Goal: Information Seeking & Learning: Learn about a topic

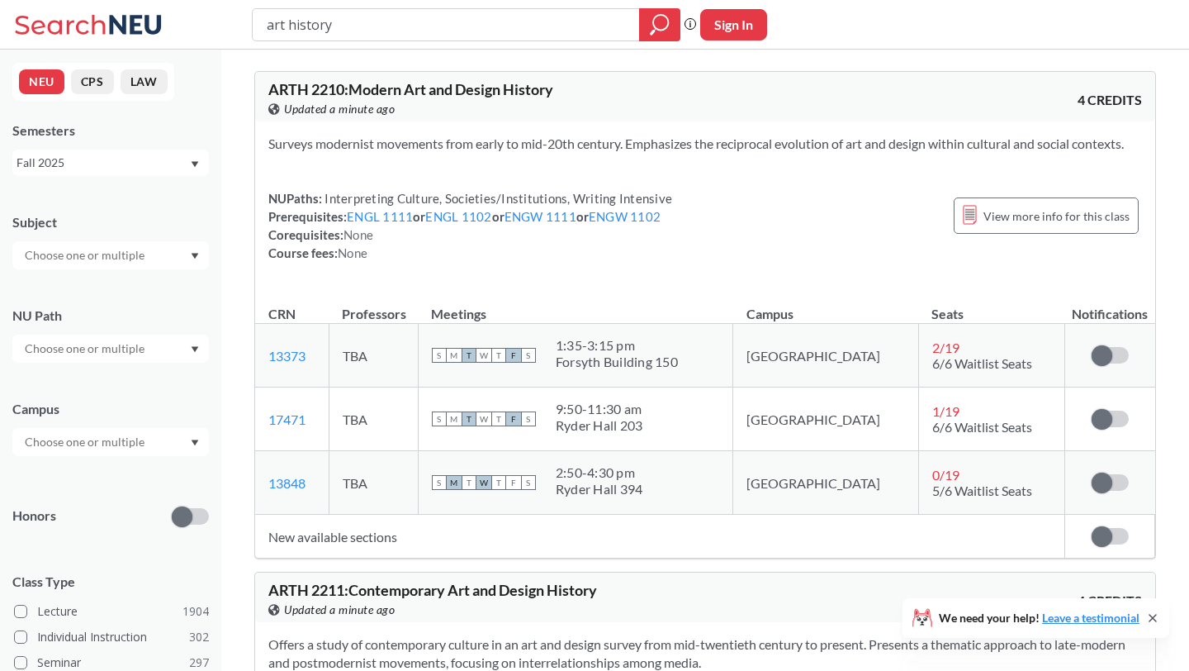
click at [622, 45] on div "art history Phrase search guarantees the exact search appears in the results. E…" at bounding box center [594, 25] width 1189 height 50
click at [621, 36] on input "art history" at bounding box center [446, 25] width 363 height 28
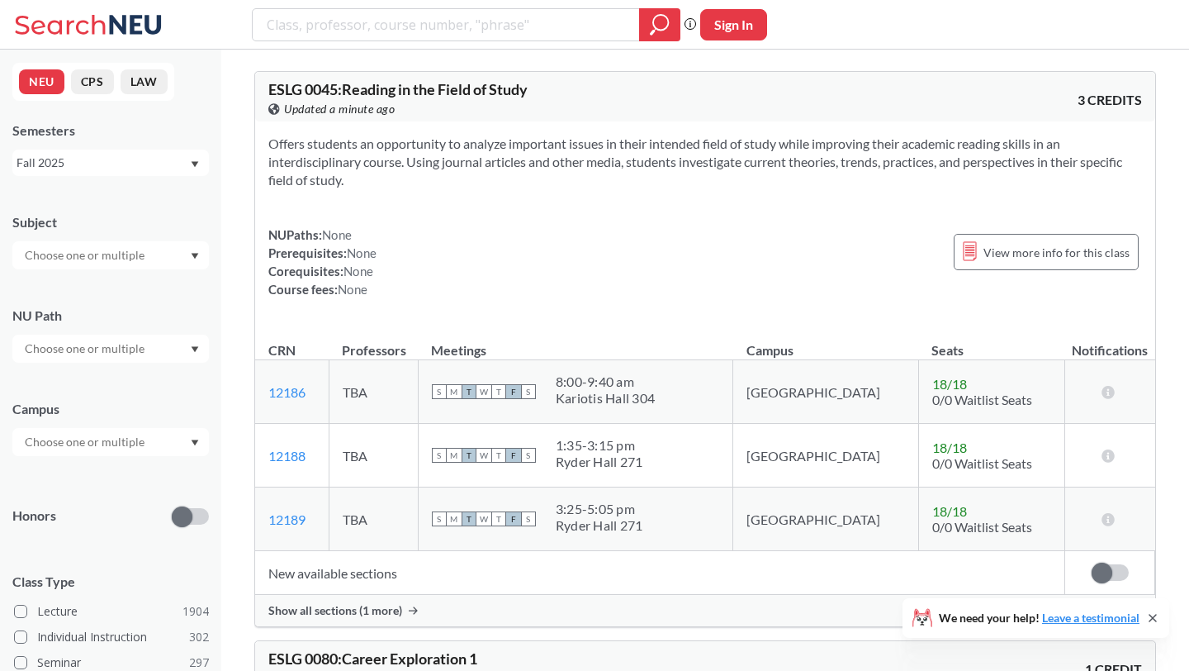
click at [144, 241] on div at bounding box center [110, 255] width 197 height 28
click at [129, 259] on input "text" at bounding box center [86, 255] width 139 height 20
type input "art"
click at [125, 296] on p "Art - Design" at bounding box center [114, 301] width 187 height 17
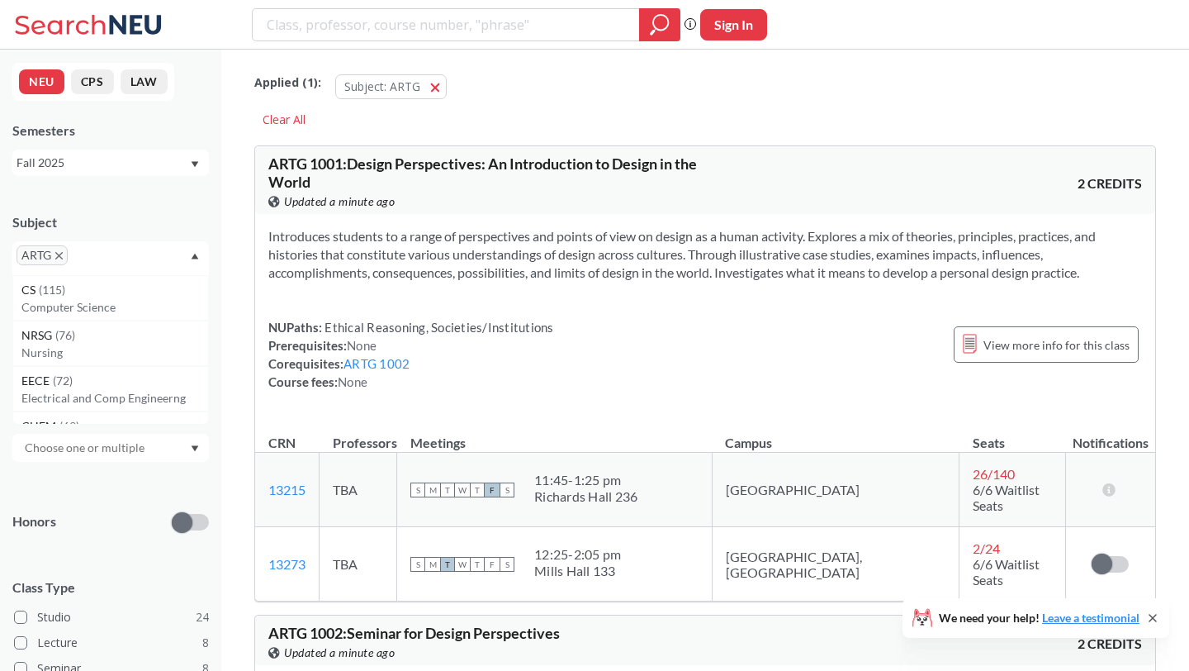
click at [130, 260] on div "ARTG" at bounding box center [110, 258] width 197 height 34
click at [111, 254] on input "text" at bounding box center [96, 261] width 49 height 20
type input "art"
click at [111, 291] on div "ARTD ( 19 )" at bounding box center [114, 290] width 187 height 18
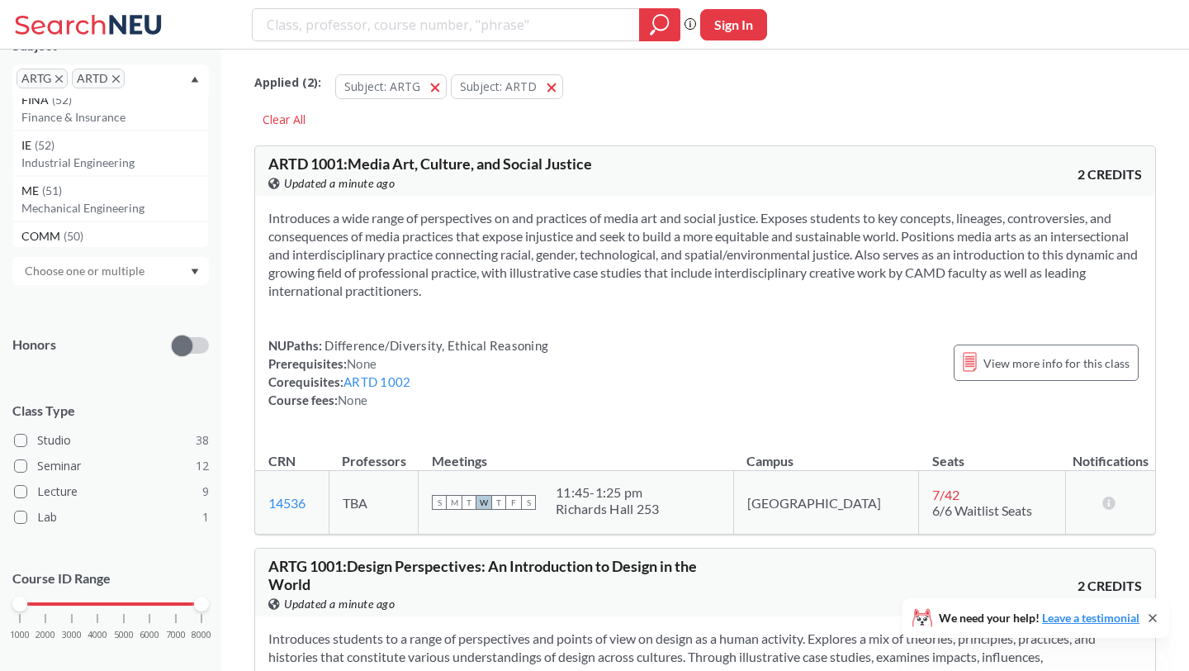
scroll to position [198, 0]
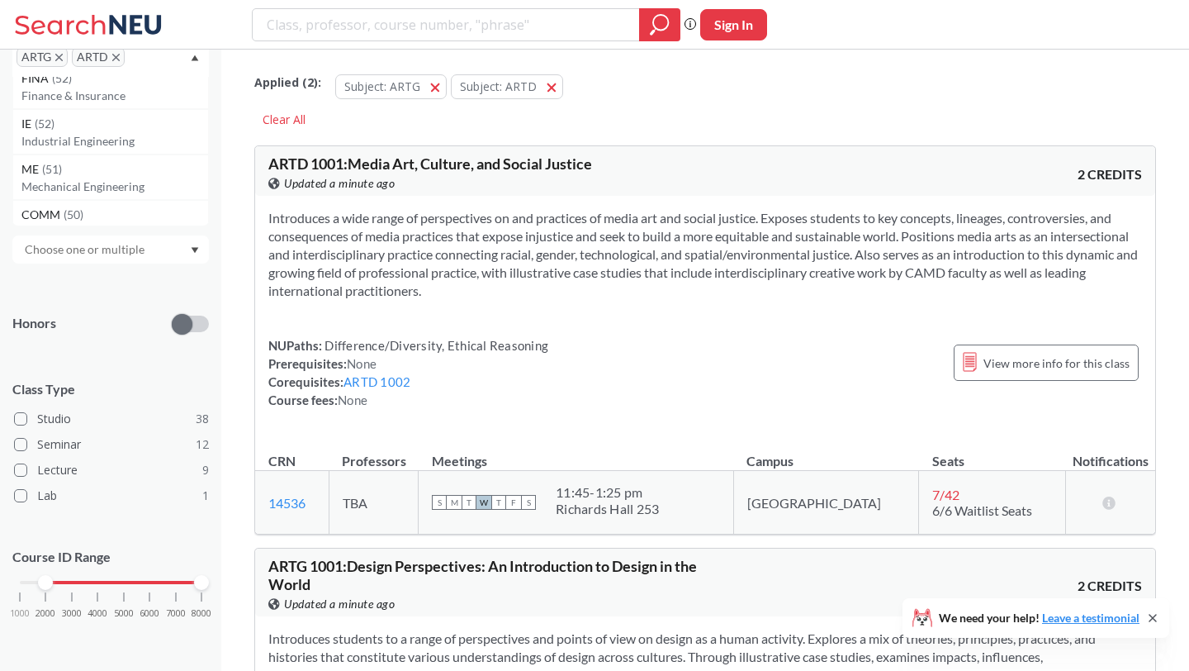
drag, startPoint x: 24, startPoint y: 581, endPoint x: 43, endPoint y: 587, distance: 20.1
click at [45, 587] on div at bounding box center [45, 582] width 15 height 15
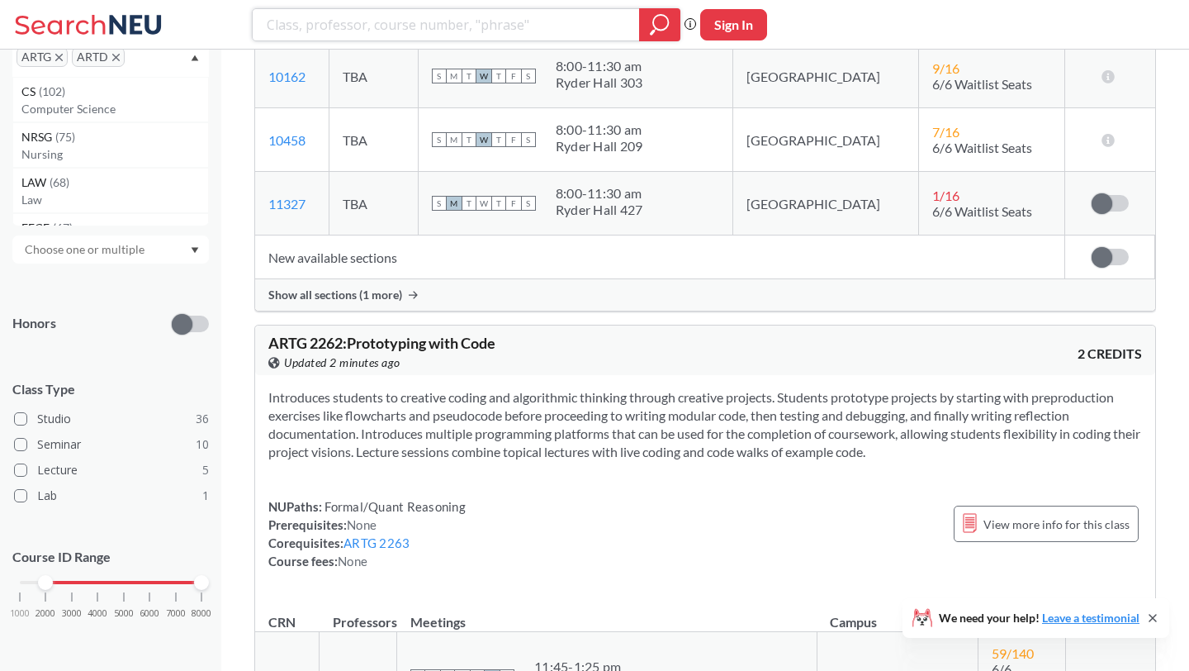
scroll to position [1685, 0]
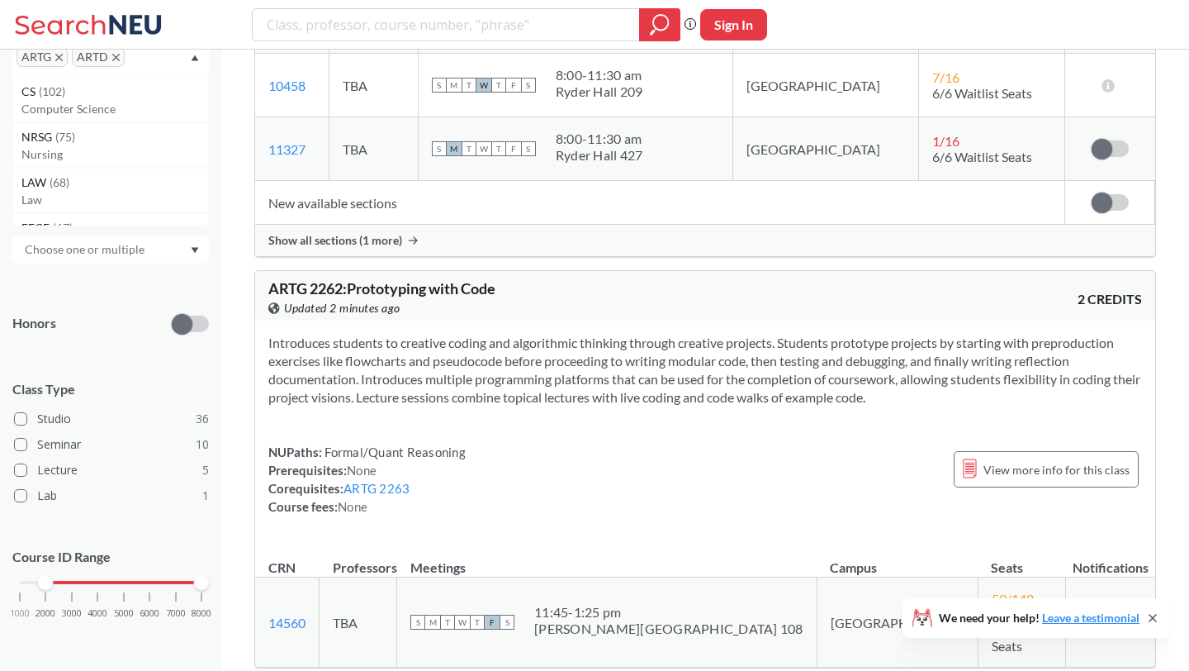
click at [372, 217] on td "New available sections" at bounding box center [660, 203] width 810 height 44
click at [376, 248] on span "Show all sections (1 more)" at bounding box center [335, 240] width 134 height 15
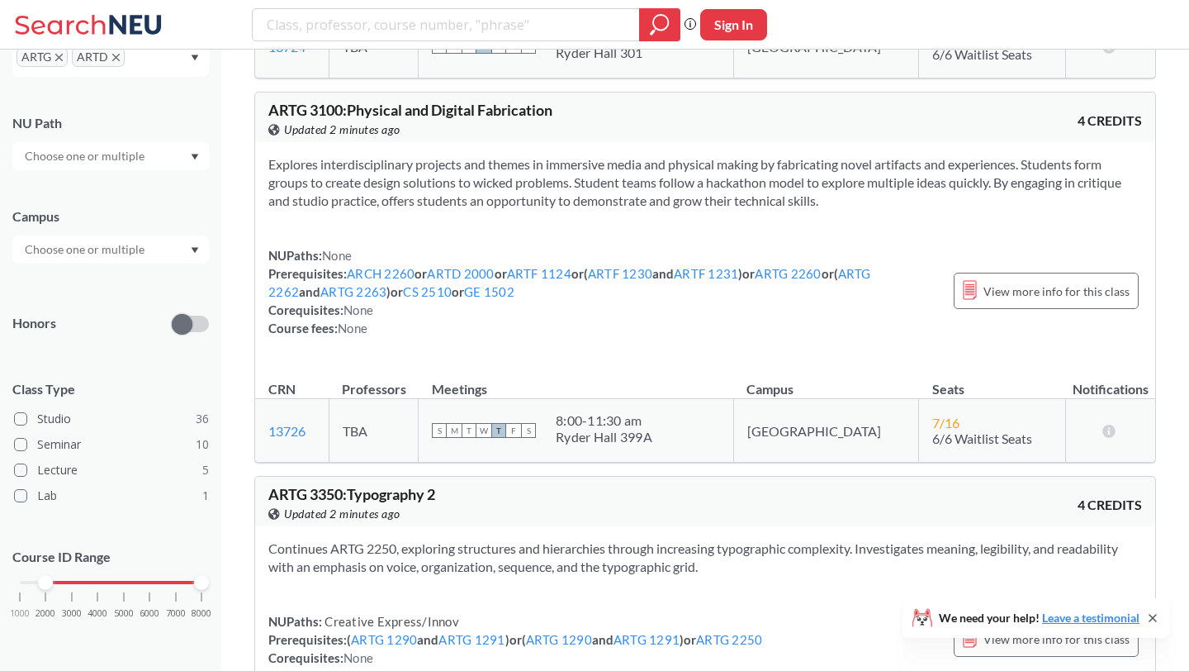
scroll to position [6773, 0]
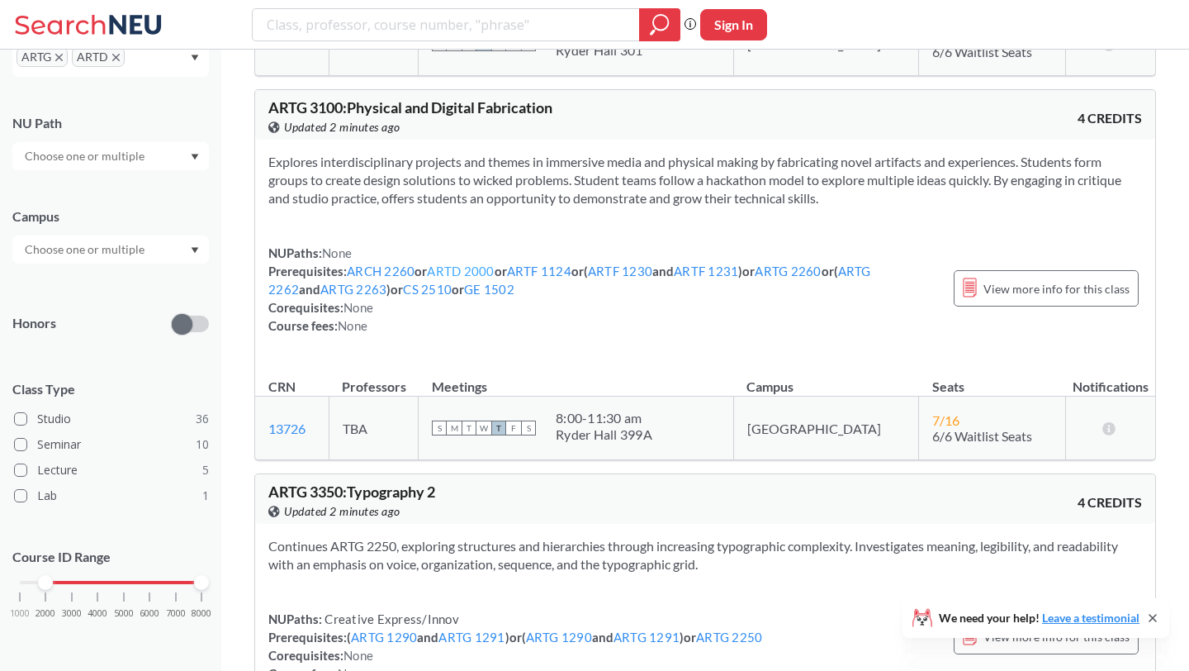
click at [453, 263] on link "ARTD 2000" at bounding box center [460, 270] width 67 height 15
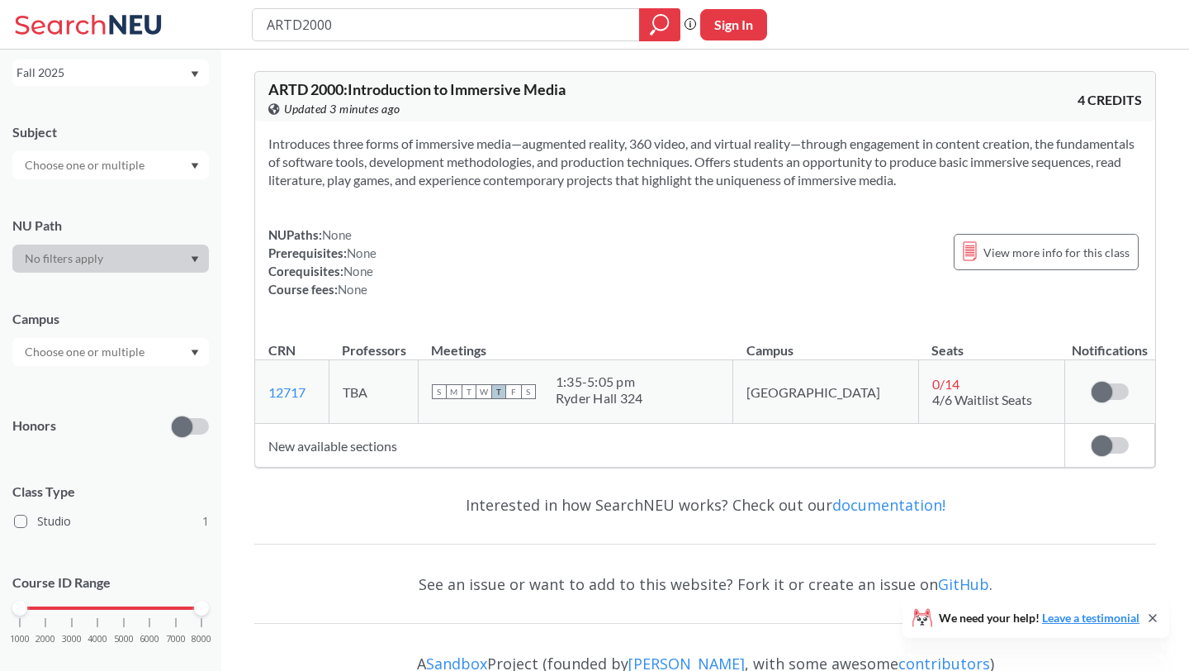
scroll to position [116, 0]
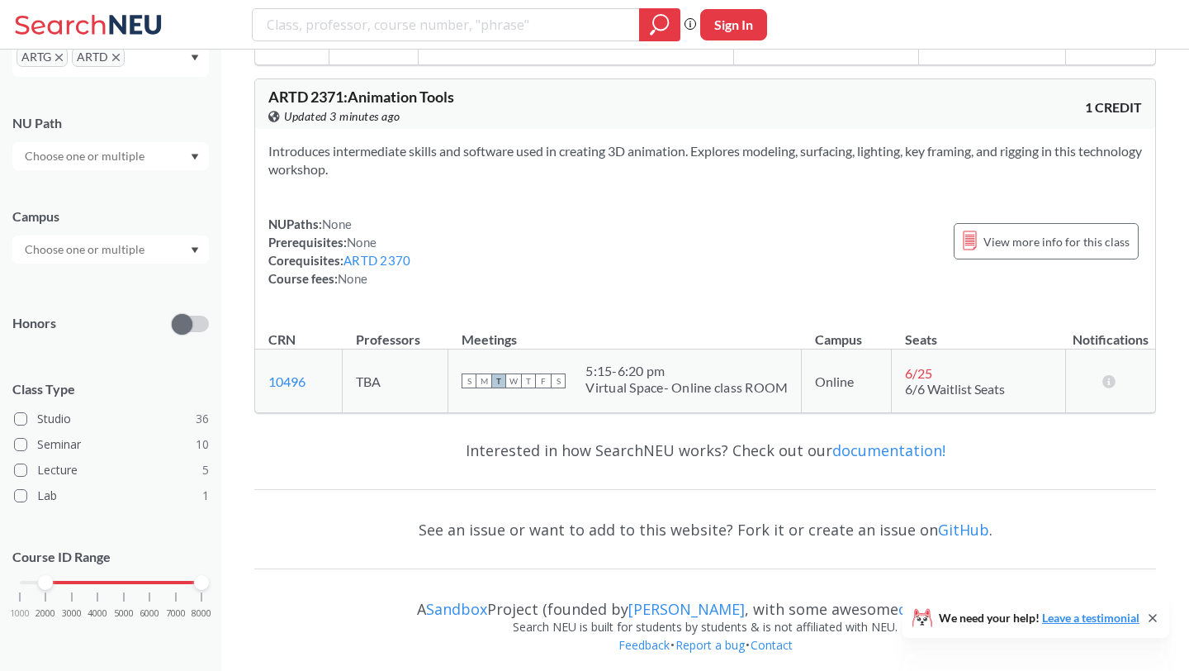
scroll to position [6773, 0]
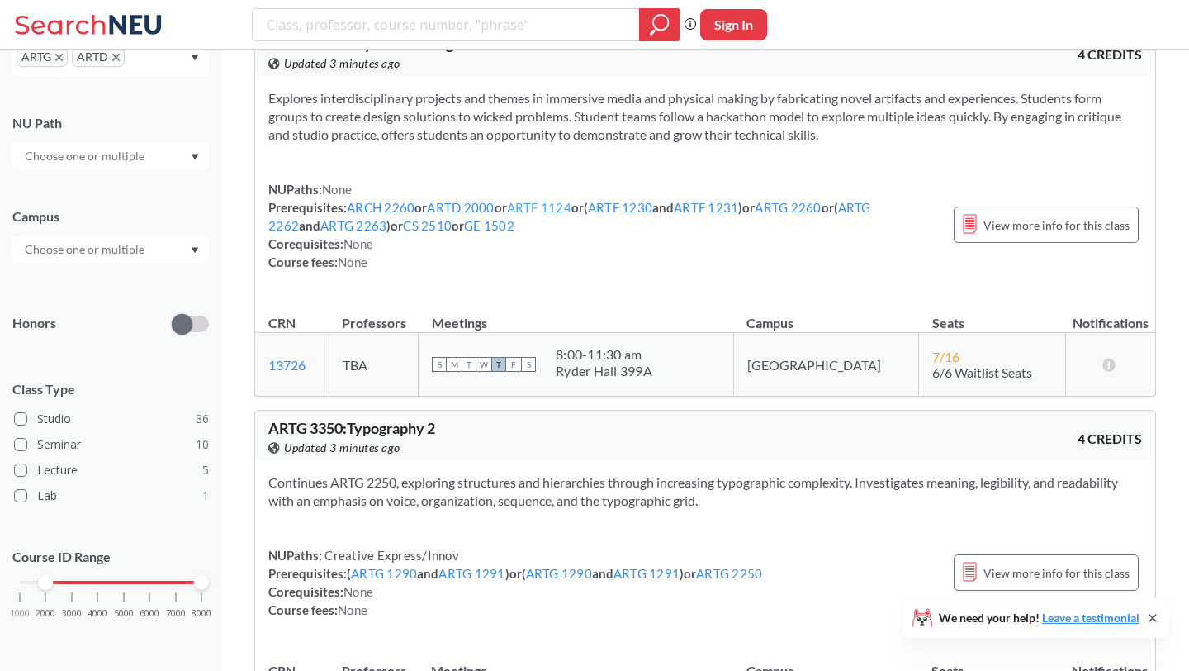
click at [553, 201] on link "ARTF 1124" at bounding box center [539, 207] width 64 height 15
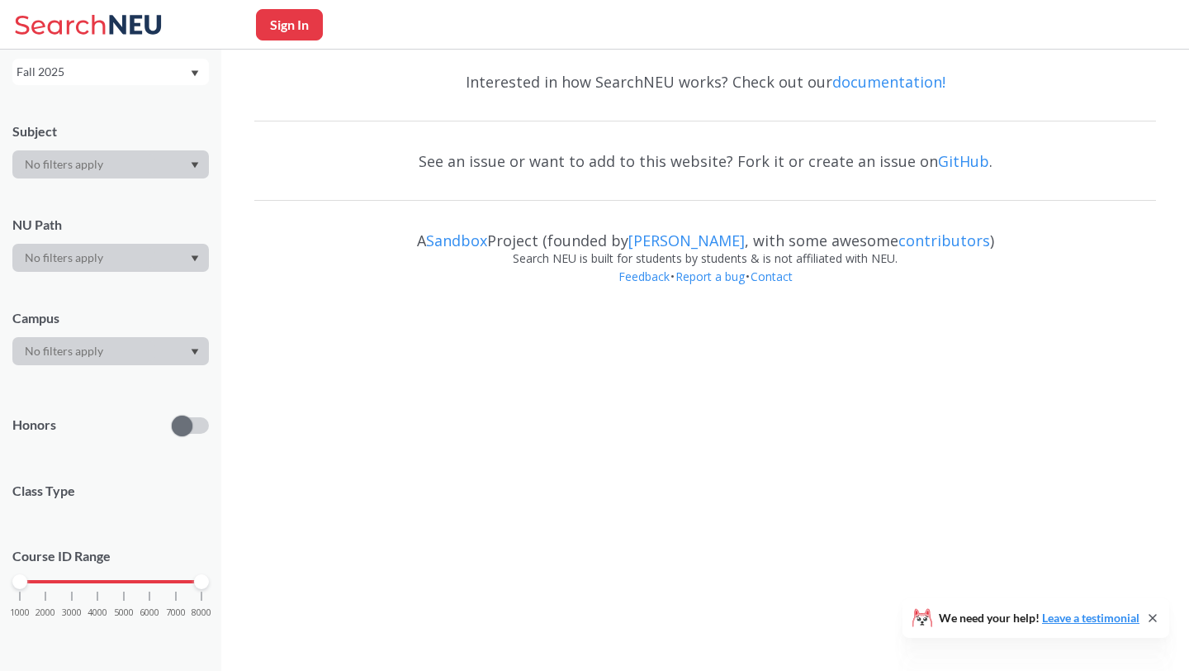
scroll to position [90, 0]
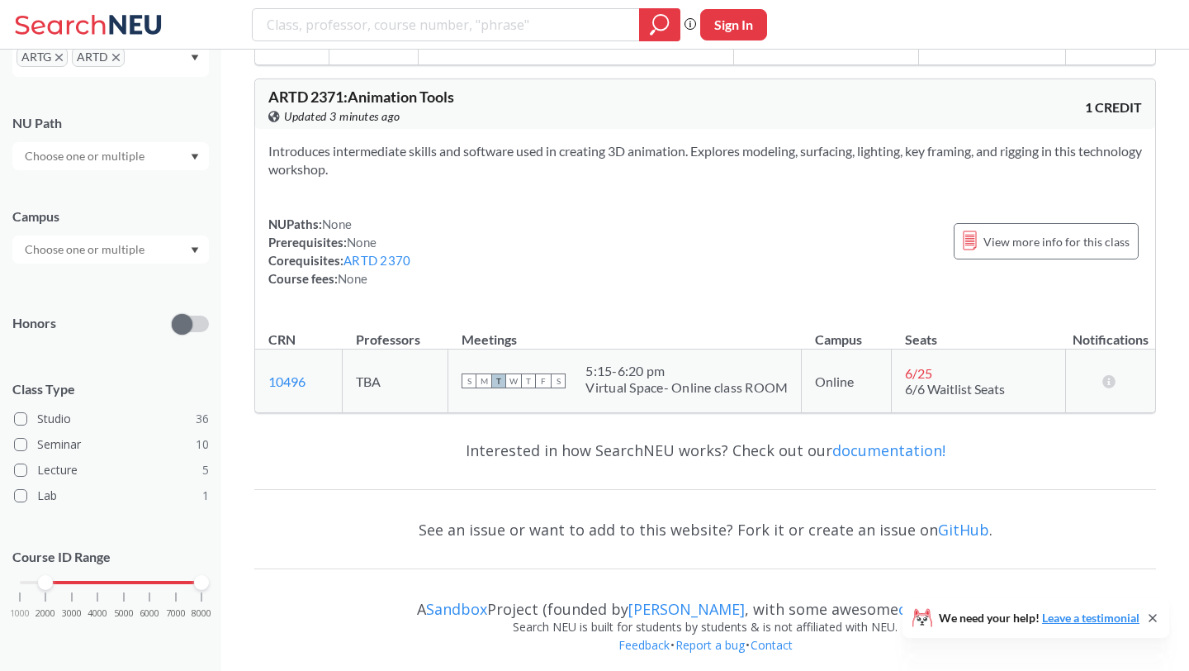
scroll to position [6773, 0]
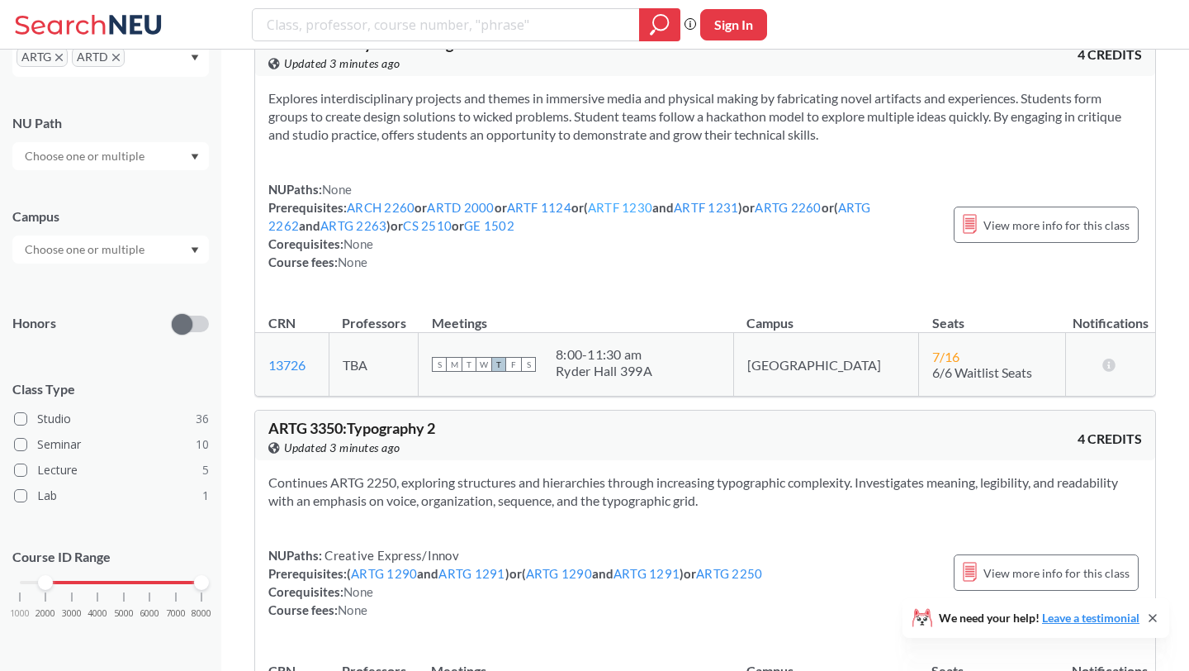
click at [637, 201] on link "ARTF 1230" at bounding box center [620, 207] width 64 height 15
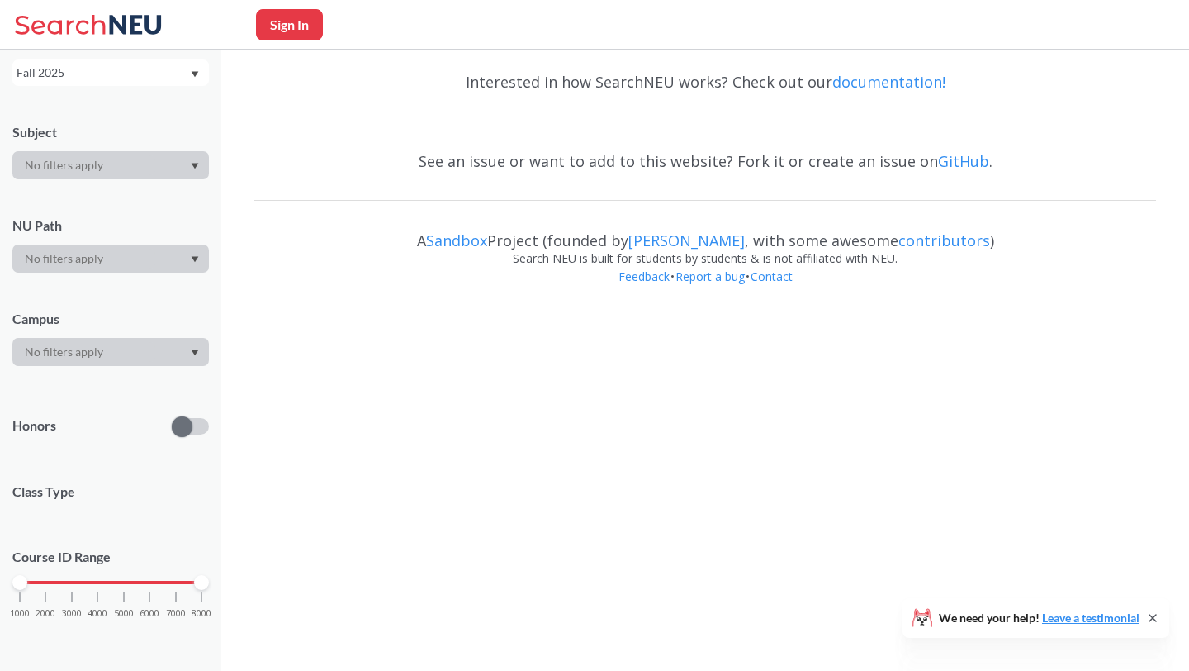
scroll to position [116, 0]
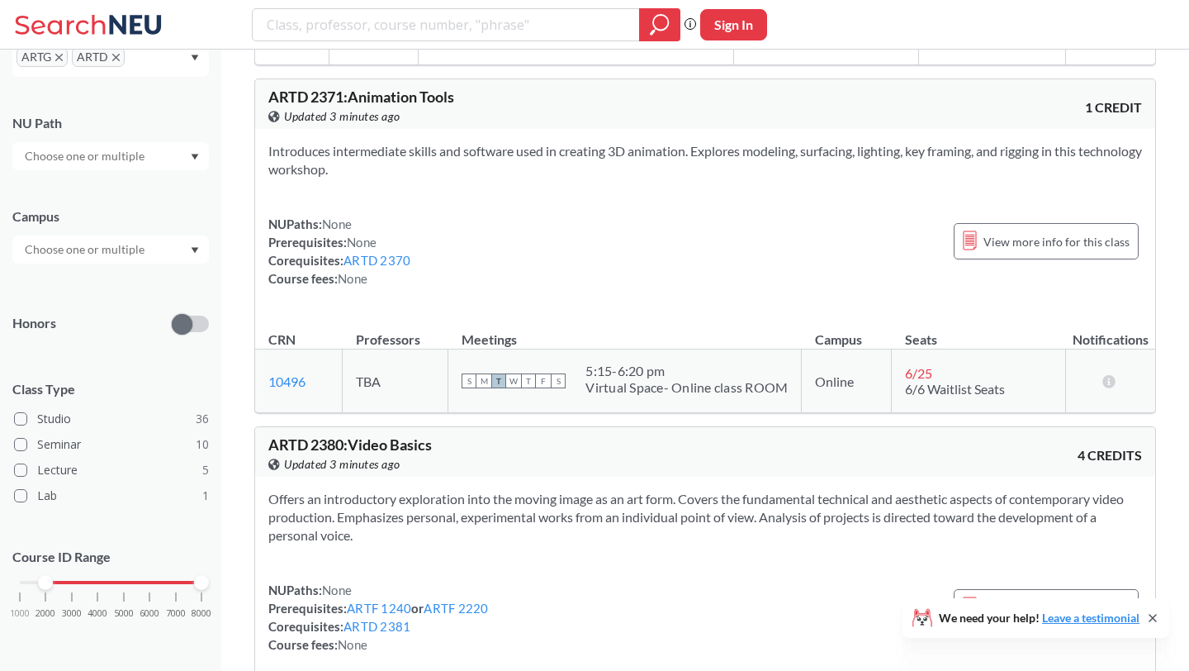
scroll to position [6773, 0]
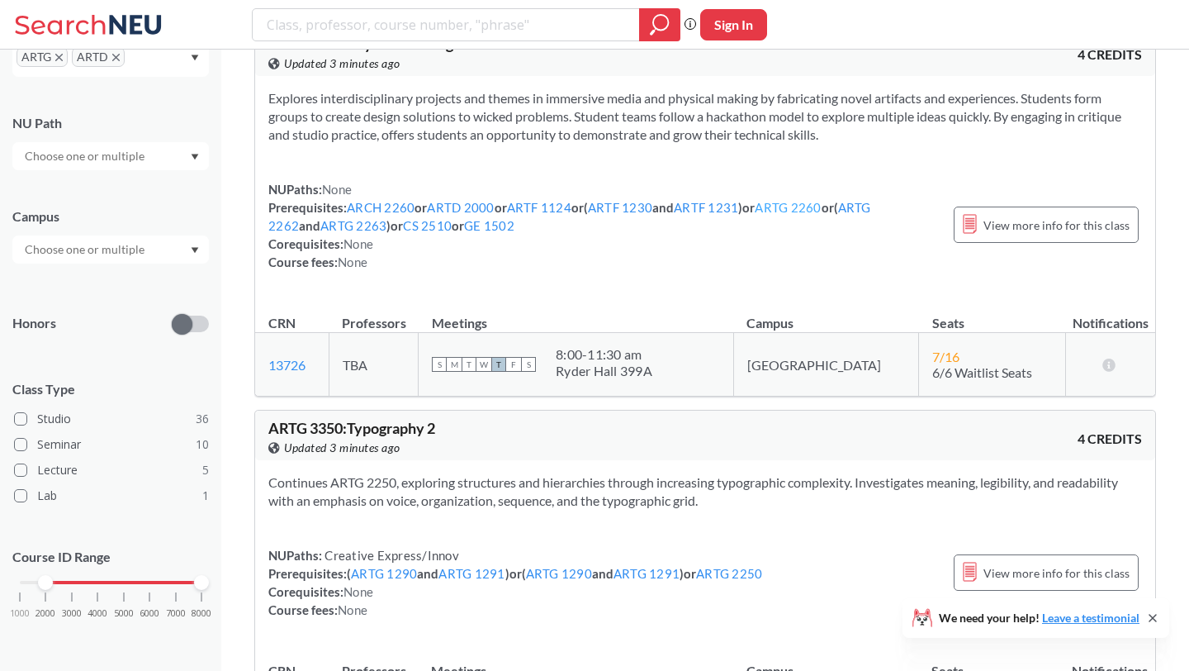
click at [812, 200] on link "ARTG 2260" at bounding box center [788, 207] width 66 height 15
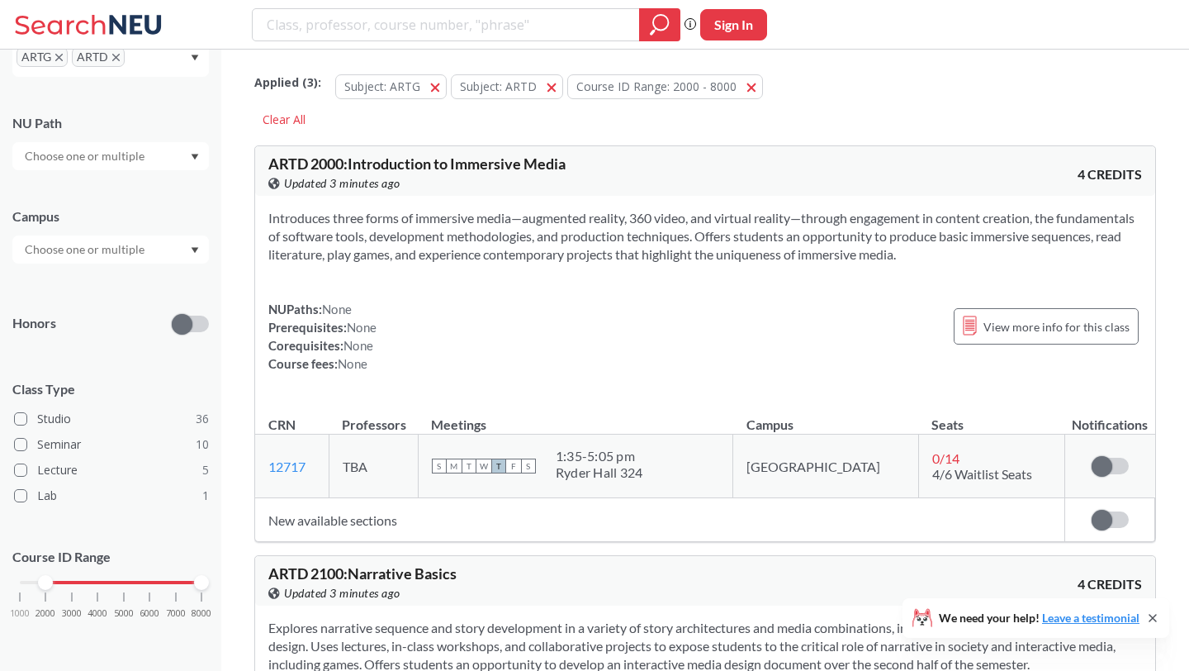
scroll to position [90, 0]
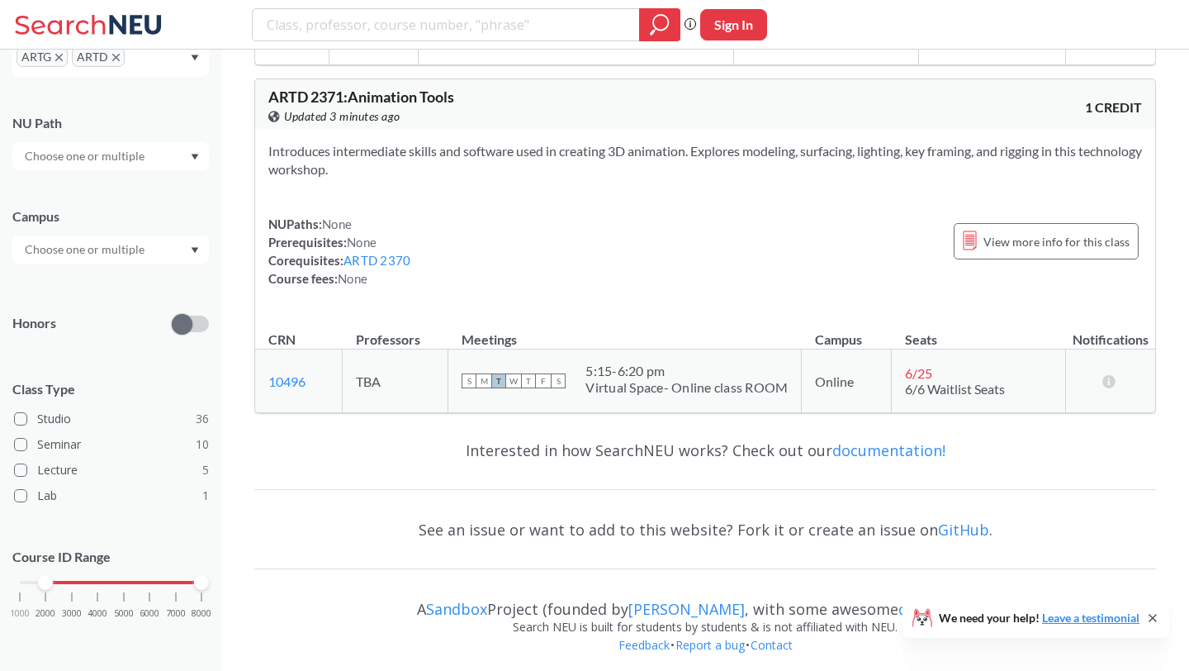
scroll to position [6773, 0]
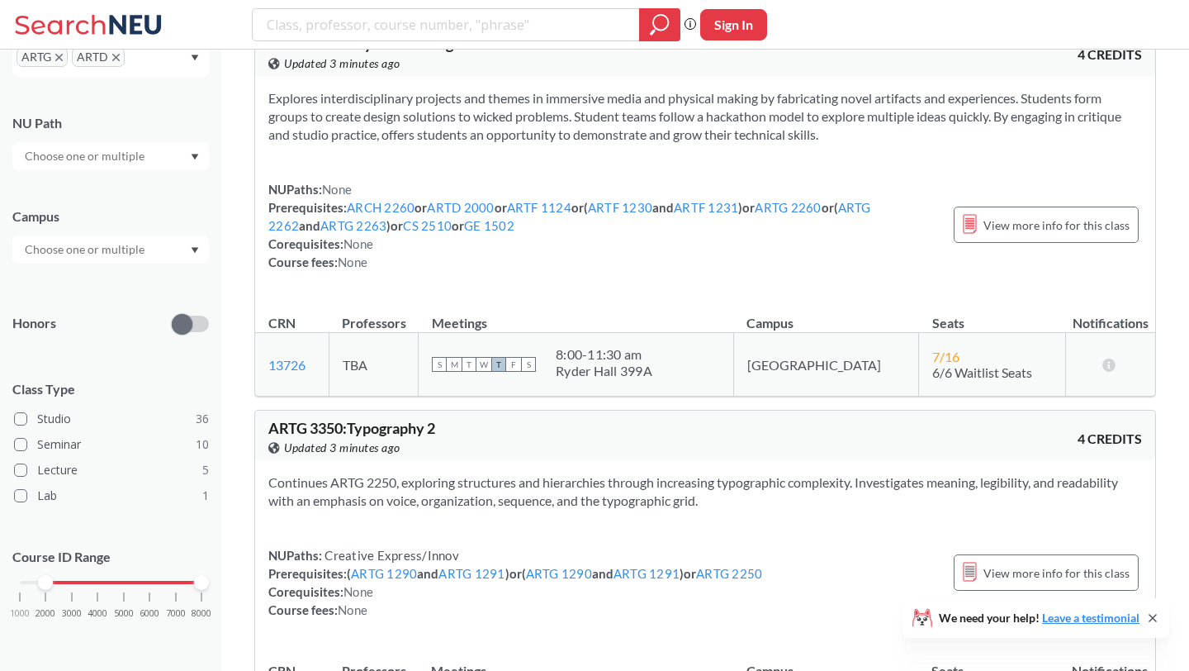
click at [883, 206] on div "NUPaths: None Prerequisites: ARCH 2260 or ARTD 2000 or ARTF 1124 or ( ARTF 1230…" at bounding box center [602, 225] width 669 height 91
click at [871, 200] on link "ARTG 2262" at bounding box center [569, 216] width 603 height 33
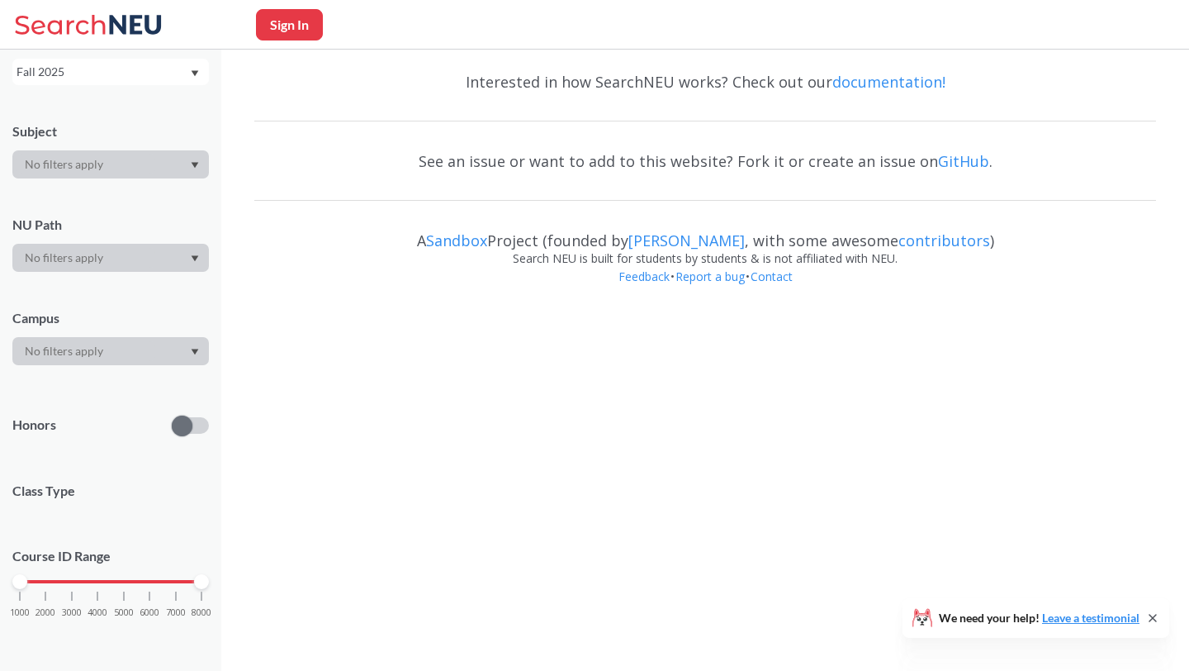
scroll to position [116, 0]
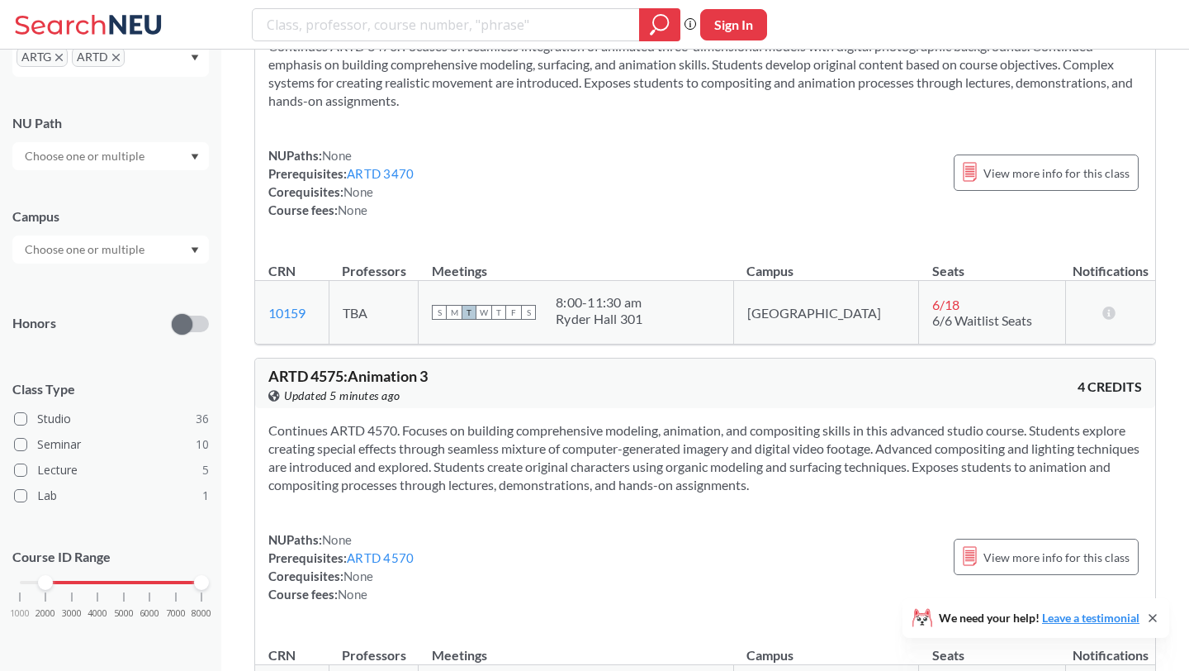
scroll to position [13231, 0]
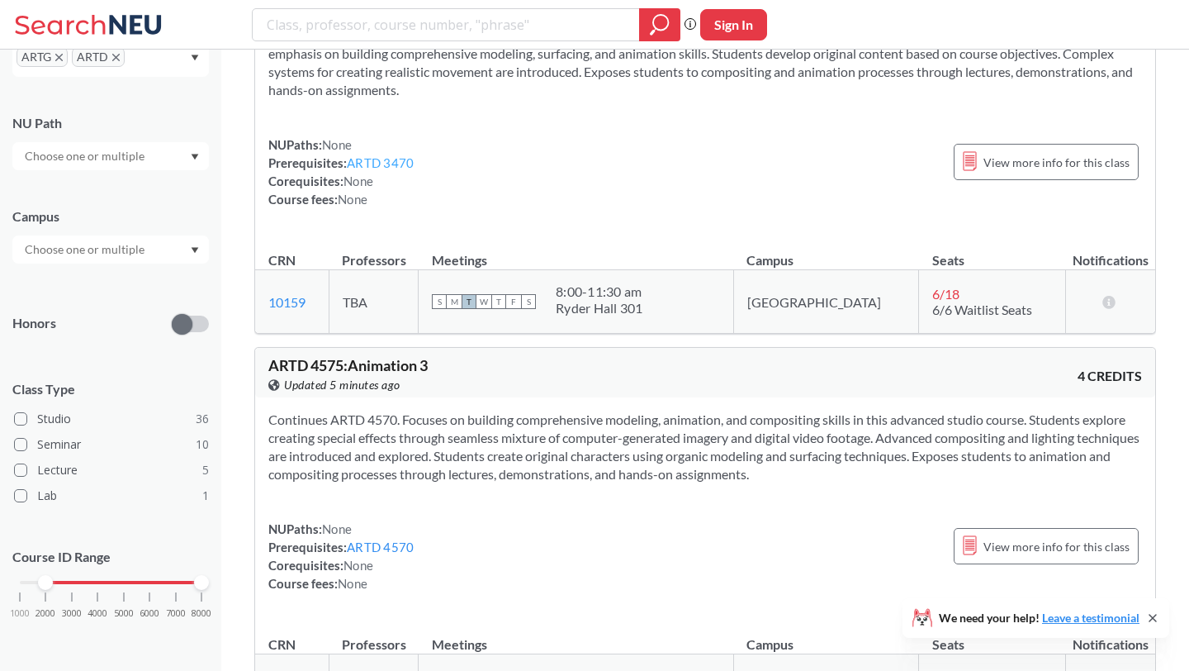
click at [406, 155] on link "ARTD 3470" at bounding box center [380, 162] width 67 height 15
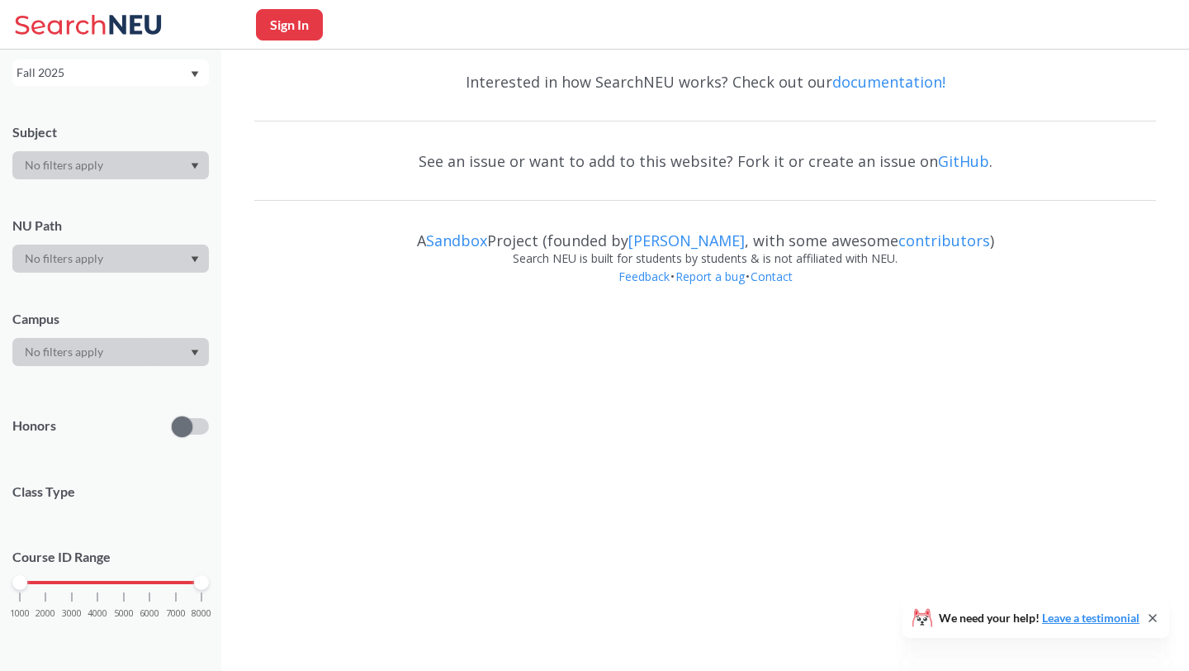
scroll to position [116, 0]
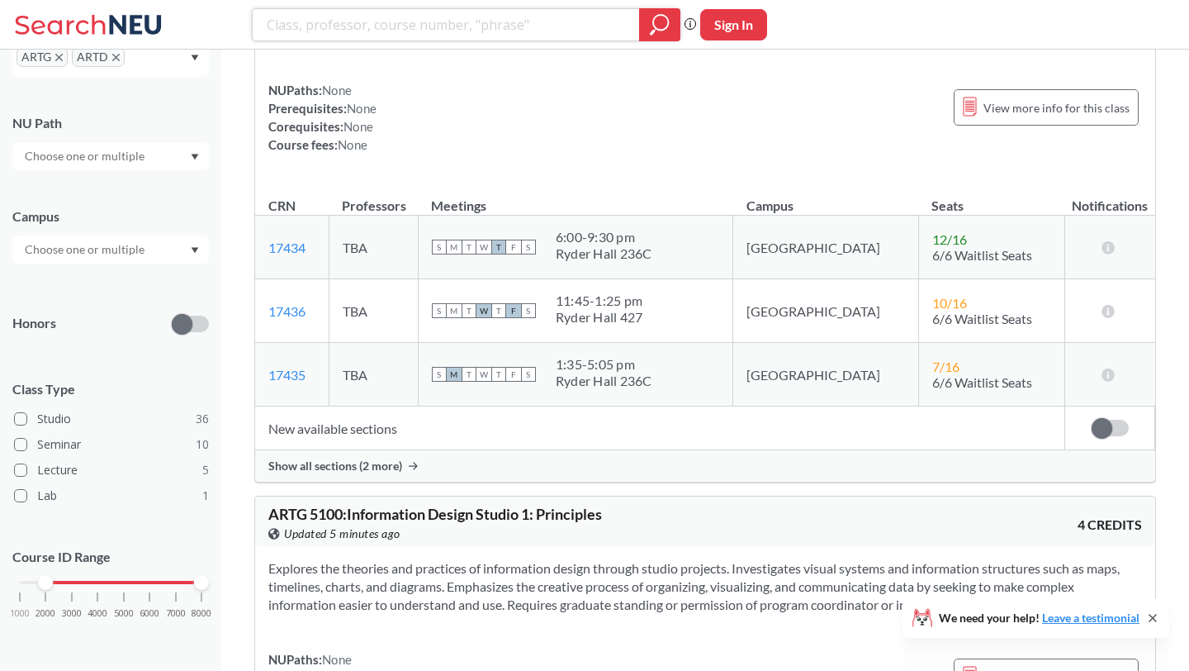
scroll to position [14406, 0]
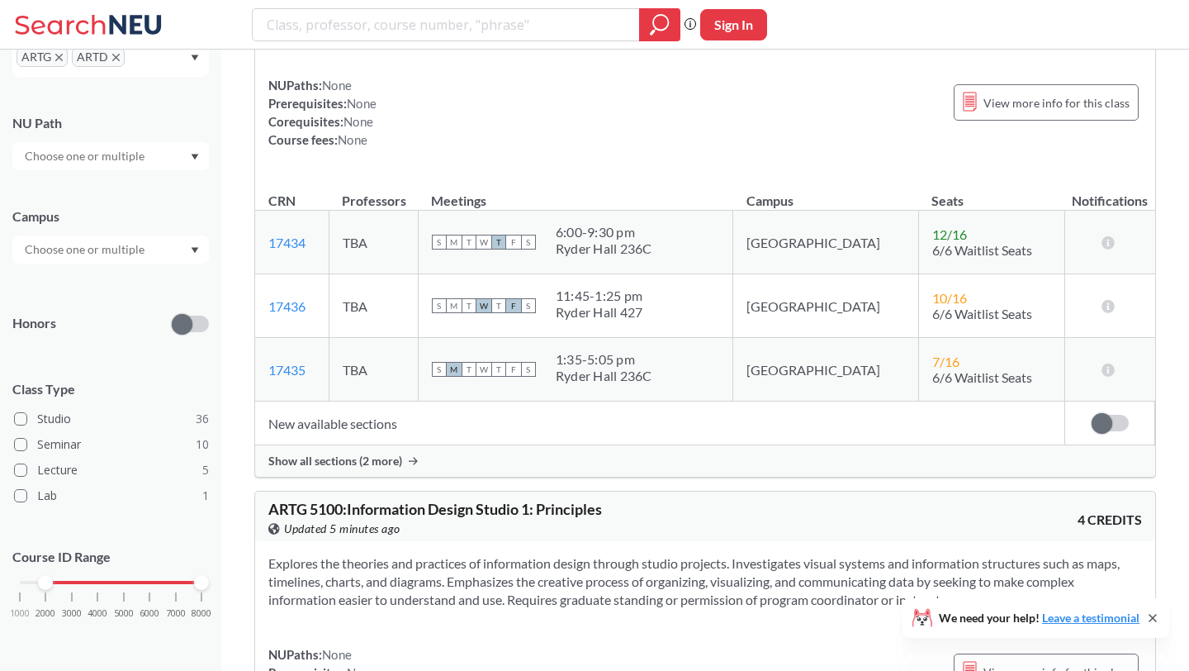
click at [344, 437] on td "New available sections" at bounding box center [660, 423] width 810 height 44
click at [344, 465] on span "Show all sections (2 more)" at bounding box center [335, 460] width 134 height 15
